Goal: Task Accomplishment & Management: Complete application form

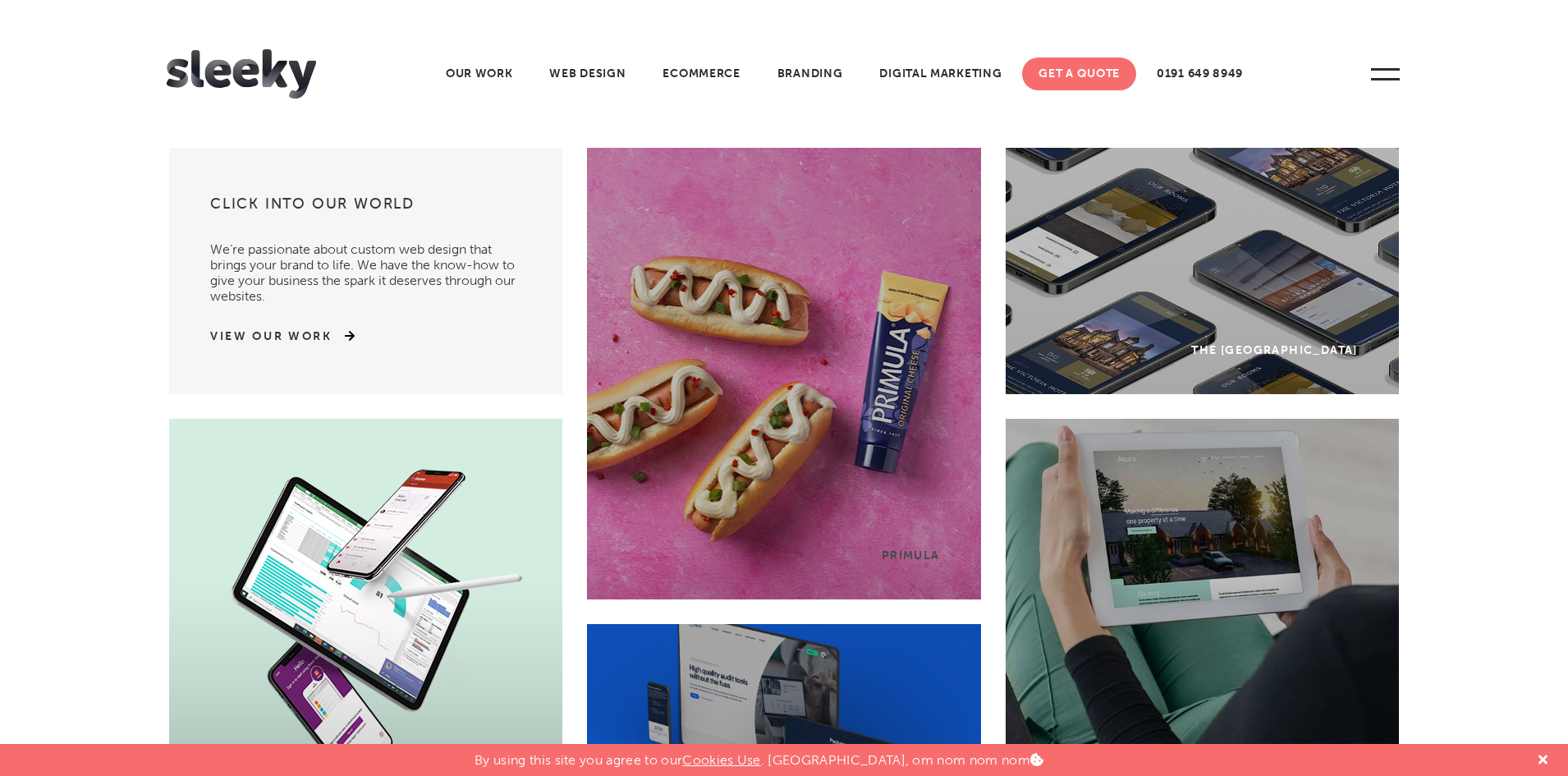
click at [1057, 67] on link "Get A Quote" at bounding box center [1079, 74] width 114 height 33
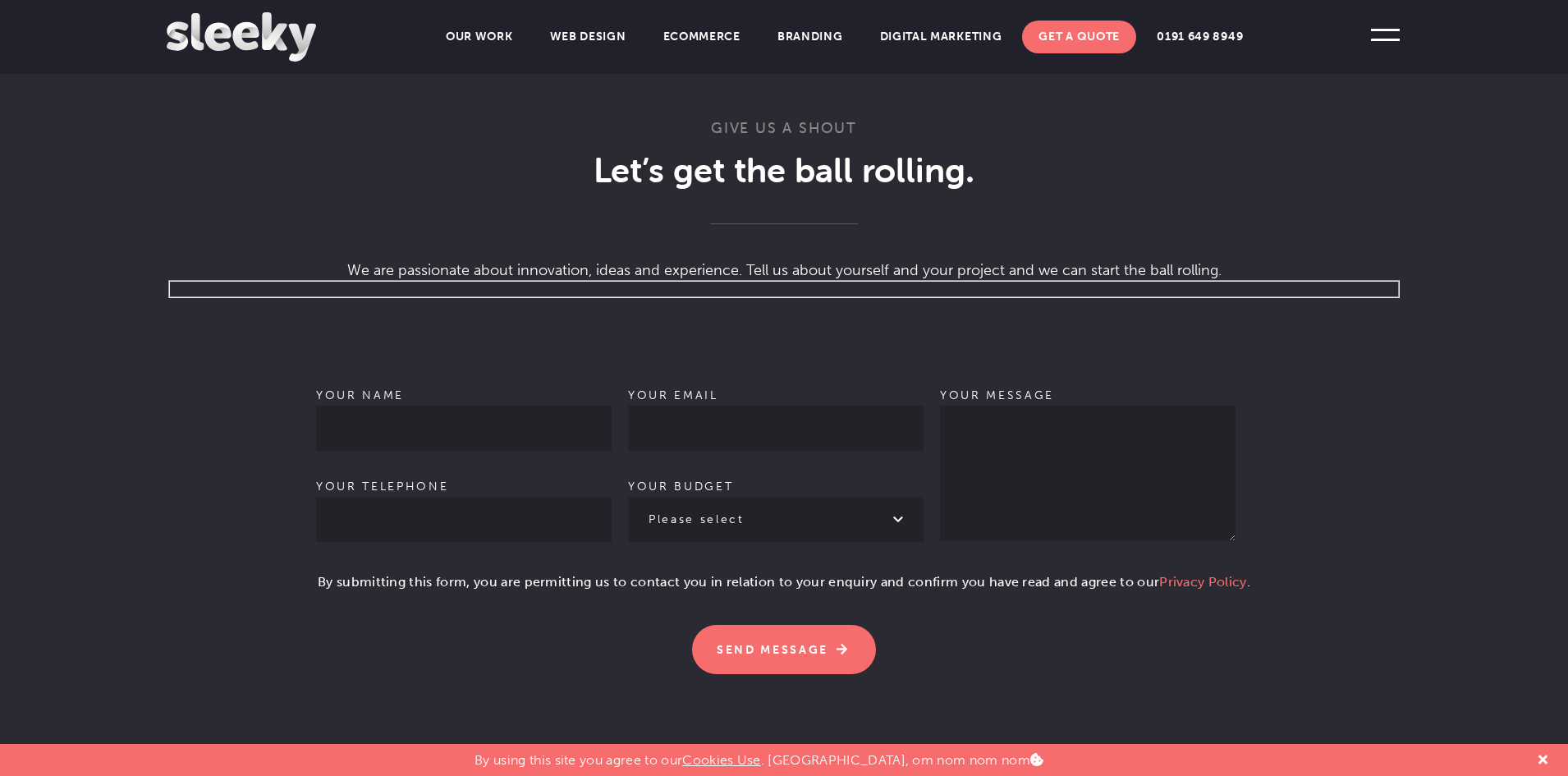
scroll to position [986, 0]
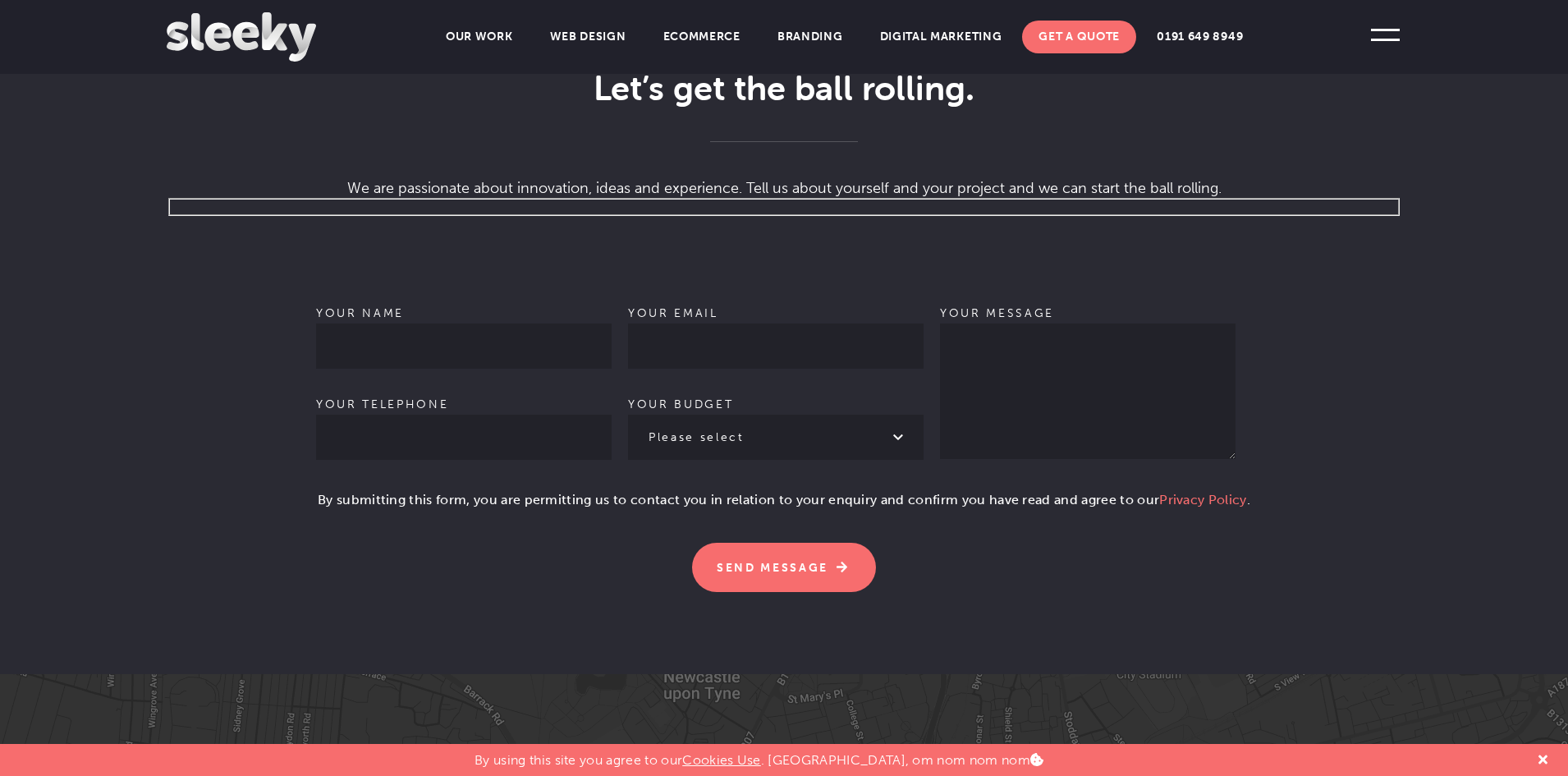
type input "[PERSON_NAME]"
type input "9564874121"
type input "[PERSON_NAME][EMAIL_ADDRESS][DOMAIN_NAME]"
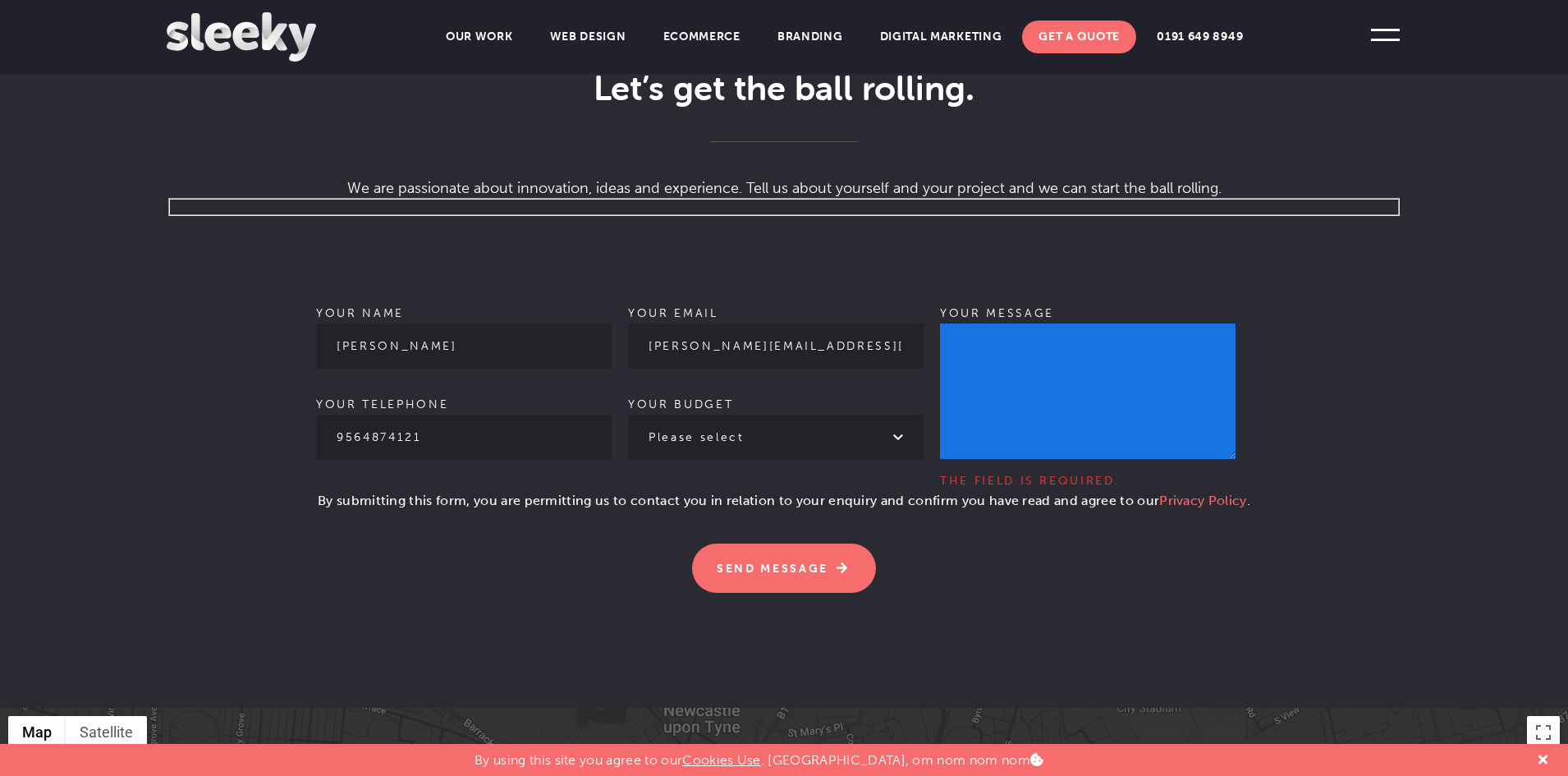
click at [1126, 324] on textarea "Your message The field is required." at bounding box center [1088, 391] width 295 height 136
paste textarea "Hi, We’re looking for a Experienced WordPress designer/developer/team who can h…"
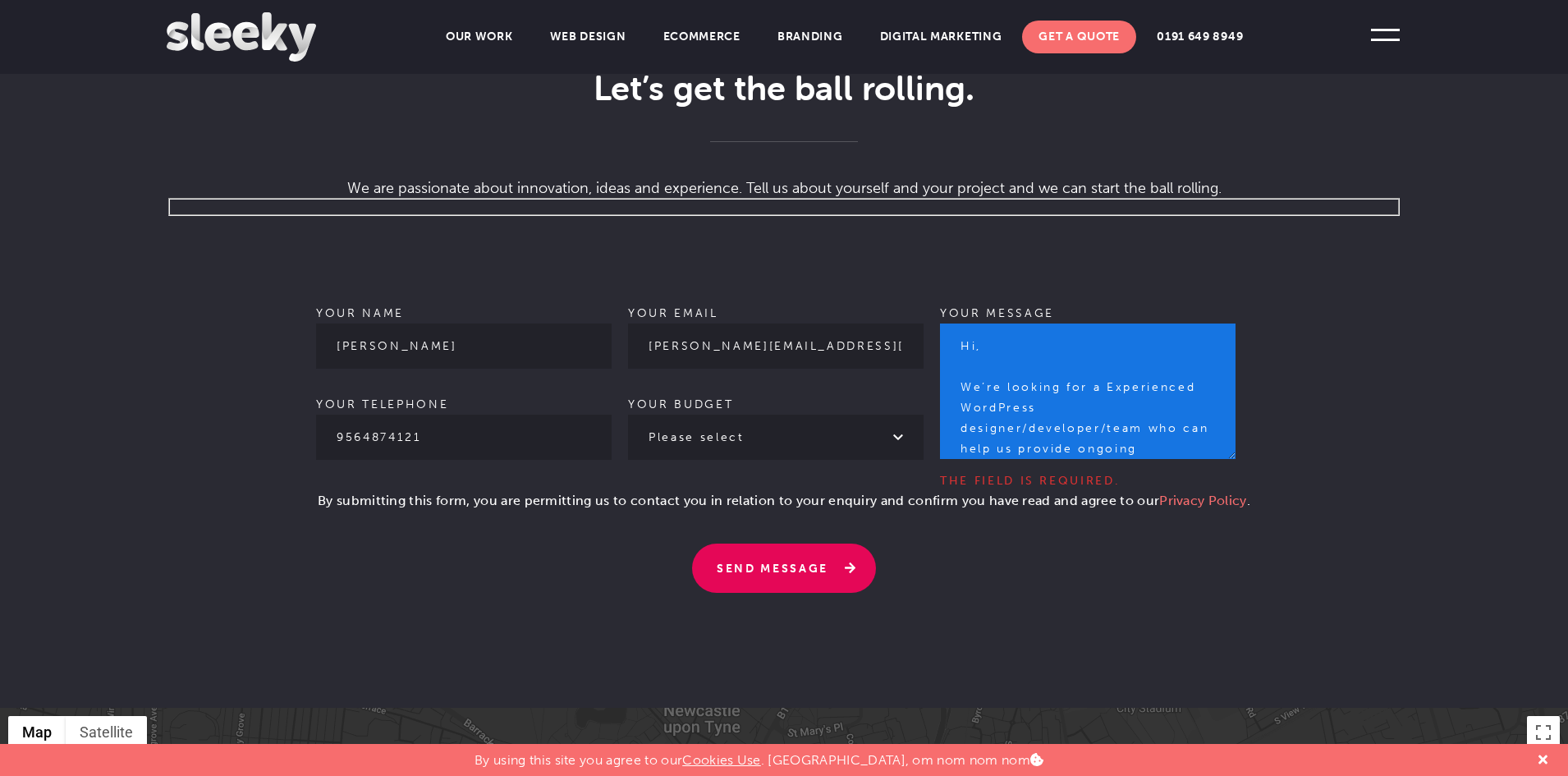
type textarea "Hi, We’re looking for a Experienced WordPress designer/developer/team who can h…"
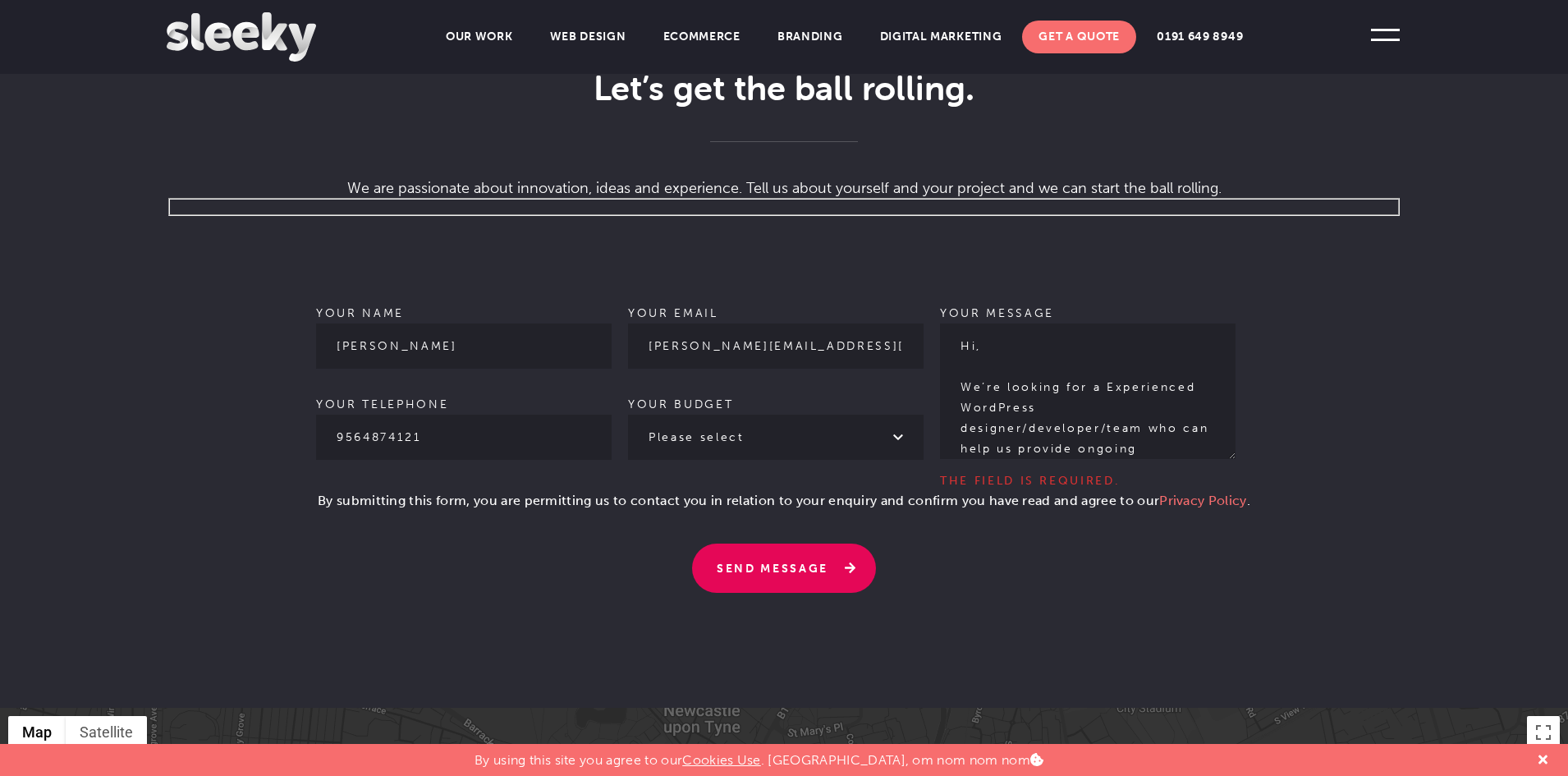
click at [763, 546] on input "Send Message" at bounding box center [784, 568] width 183 height 50
